Goal: Navigation & Orientation: Find specific page/section

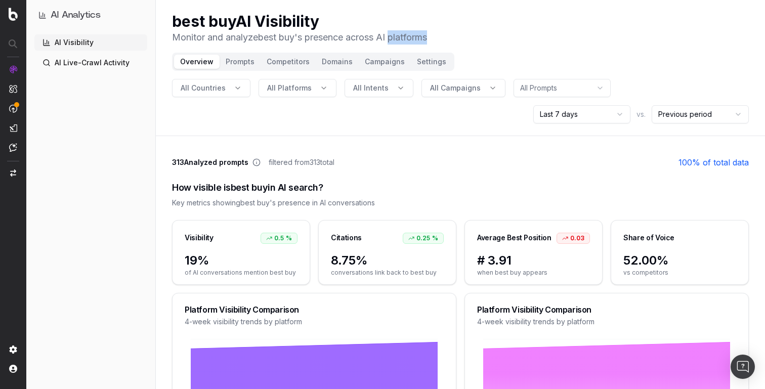
drag, startPoint x: 396, startPoint y: 34, endPoint x: 466, endPoint y: 34, distance: 69.8
click at [466, 34] on div "best buy AI Visibility Monitor and analyze best buy 's presence across AI platf…" at bounding box center [460, 28] width 577 height 32
drag, startPoint x: 451, startPoint y: 32, endPoint x: 337, endPoint y: 32, distance: 113.9
click at [337, 32] on div "best buy AI Visibility Monitor and analyze best buy 's presence across AI platf…" at bounding box center [460, 28] width 577 height 32
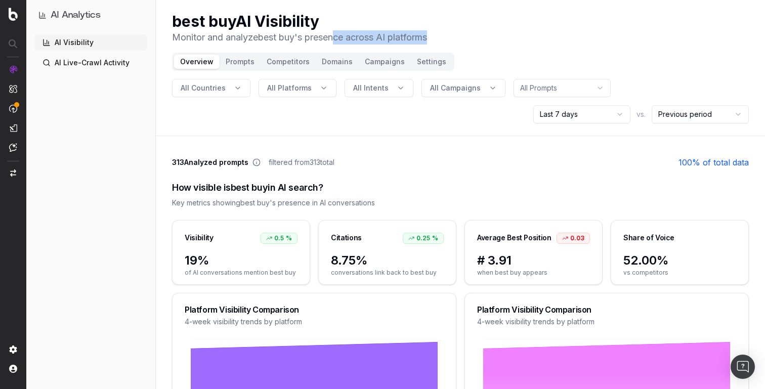
click at [337, 32] on p "Monitor and analyze best buy 's presence across AI platforms" at bounding box center [299, 37] width 255 height 14
click at [360, 44] on p "Monitor and analyze best buy 's presence across AI platforms" at bounding box center [299, 37] width 255 height 14
click at [363, 39] on p "Monitor and analyze best buy 's presence across AI platforms" at bounding box center [299, 37] width 255 height 14
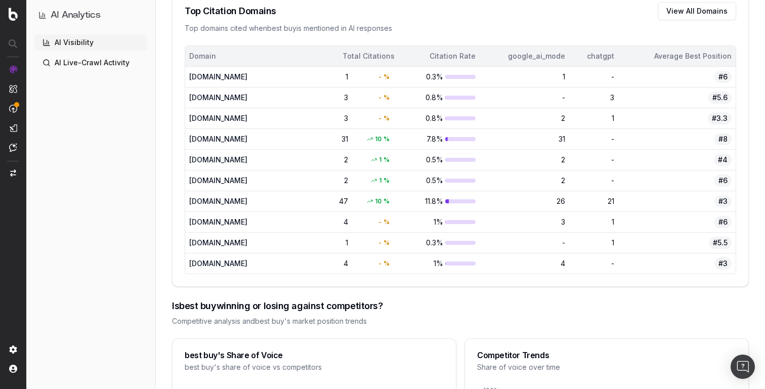
scroll to position [738, 0]
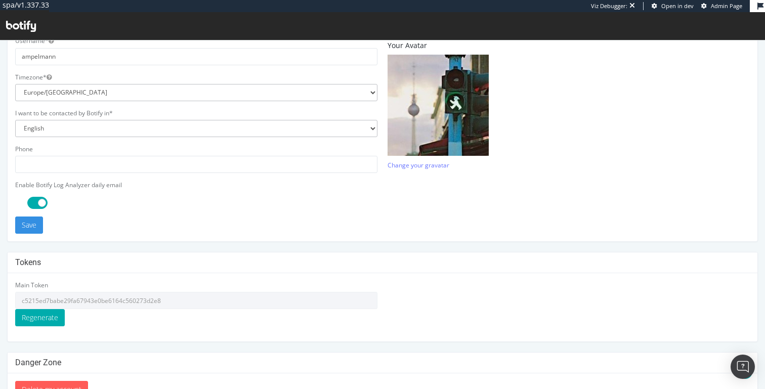
scroll to position [288, 0]
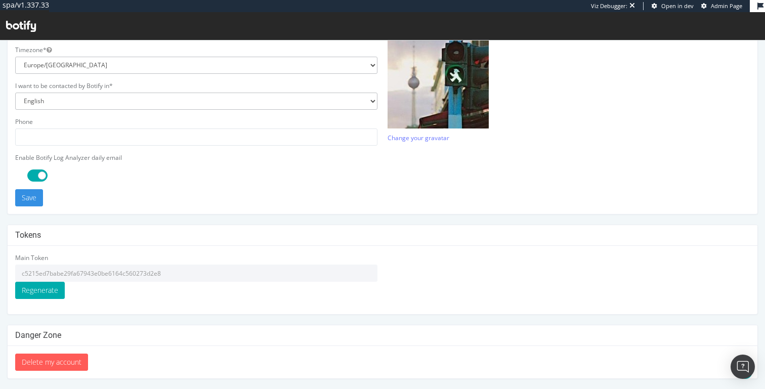
click at [109, 270] on input "c5215ed7babe29fa67943e0be6164c560273d2e8" at bounding box center [196, 273] width 362 height 17
